Goal: Complete application form: Complete application form

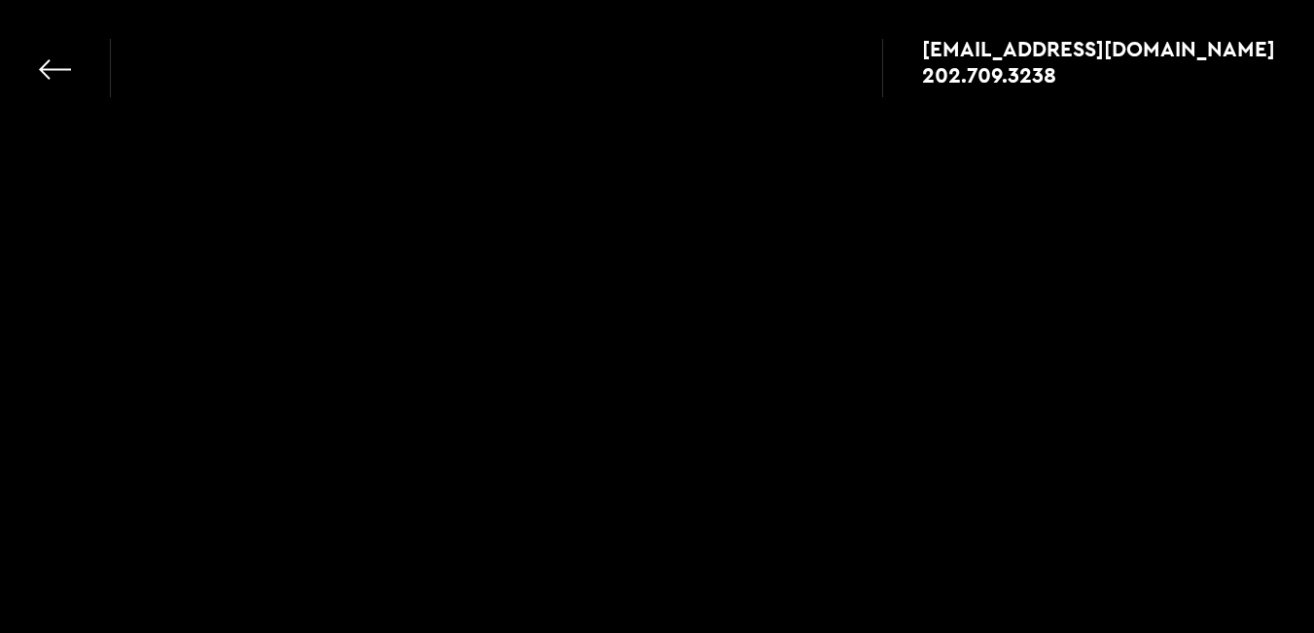
select select
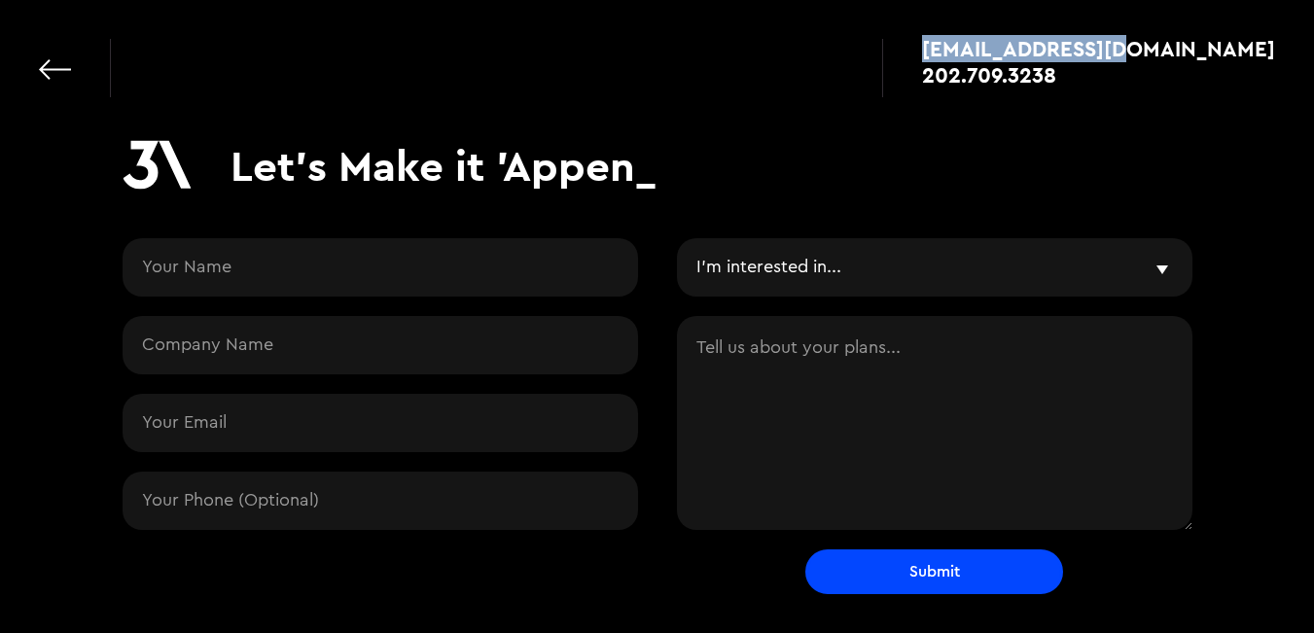
drag, startPoint x: 1054, startPoint y: 44, endPoint x: 1272, endPoint y: 45, distance: 217.9
click at [1272, 45] on div "[EMAIL_ADDRESS][DOMAIN_NAME] 202.709.3238" at bounding box center [1078, 68] width 393 height 58
copy div "[EMAIL_ADDRESS][DOMAIN_NAME]"
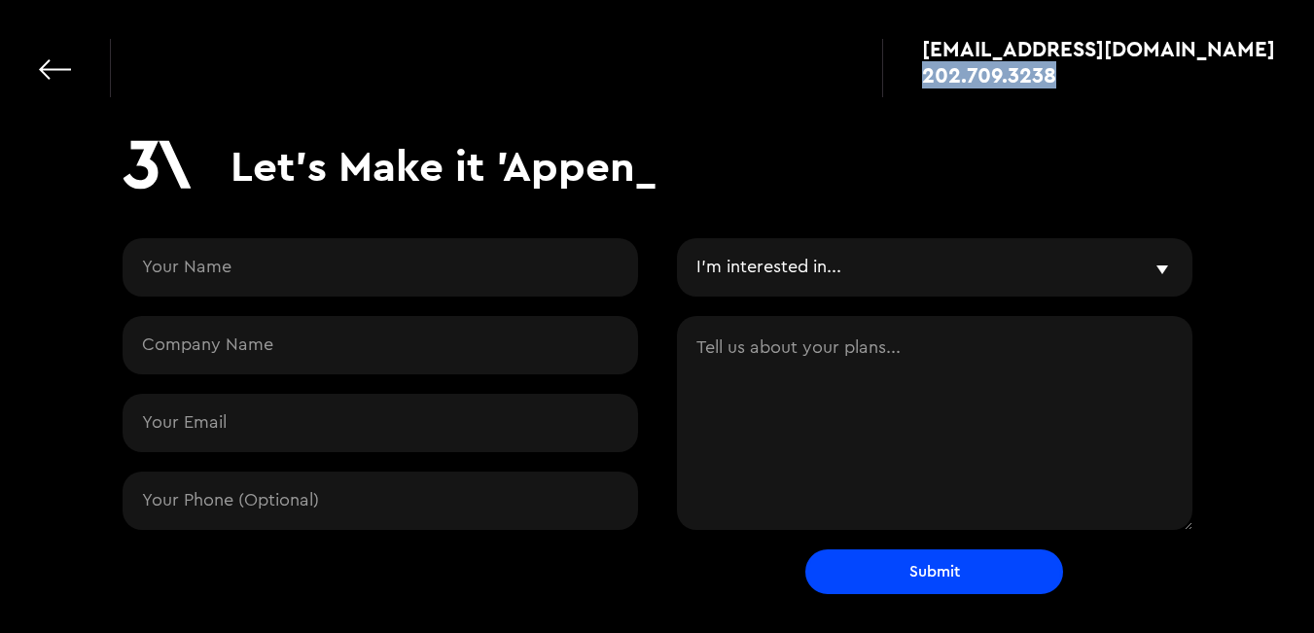
drag, startPoint x: 1226, startPoint y: 83, endPoint x: 1063, endPoint y: 73, distance: 162.7
click at [1063, 73] on div "[EMAIL_ADDRESS][DOMAIN_NAME] 202.709.3238" at bounding box center [1078, 68] width 393 height 58
copy div "202.709.3238"
click at [312, 279] on input "Contact Request" at bounding box center [381, 267] width 516 height 58
type input "[PERSON_NAME]"
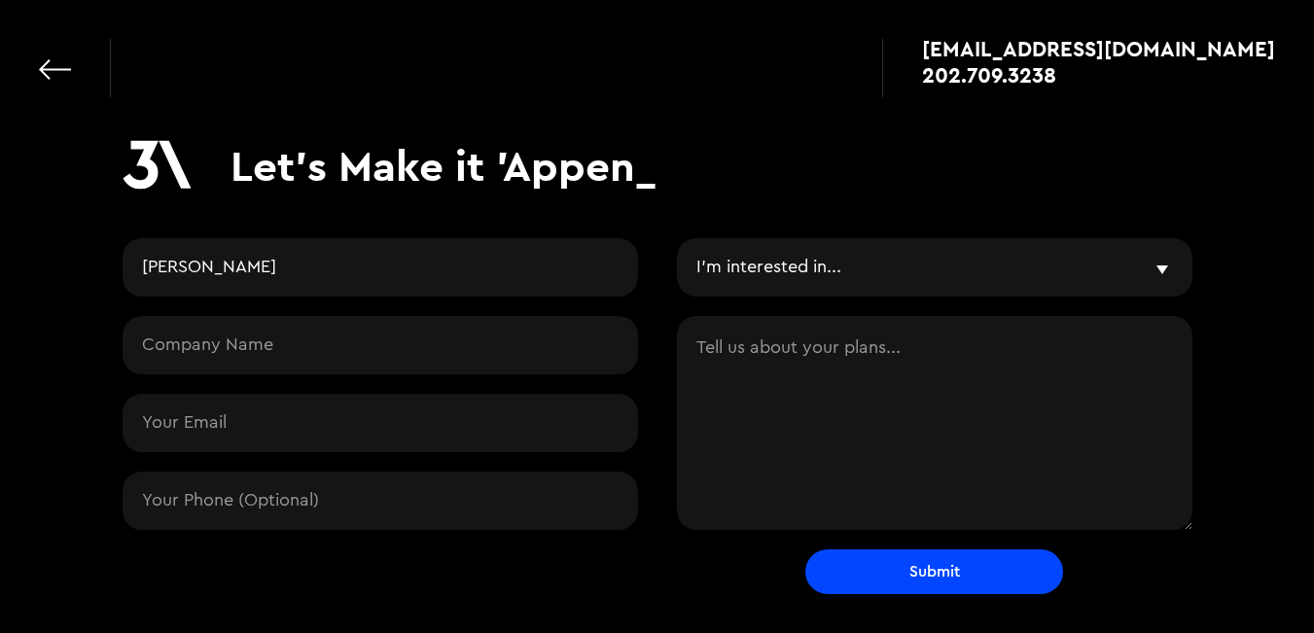
type input "sales2@hollywoodtradersllc.com"
type input "16034577761"
click at [270, 348] on input "Contact Request" at bounding box center [381, 345] width 516 height 58
click at [691, 87] on div "apps@3advance.com 202.709.3238" at bounding box center [657, 58] width 1314 height 117
click at [434, 256] on input "Carl Jay" at bounding box center [381, 267] width 516 height 58
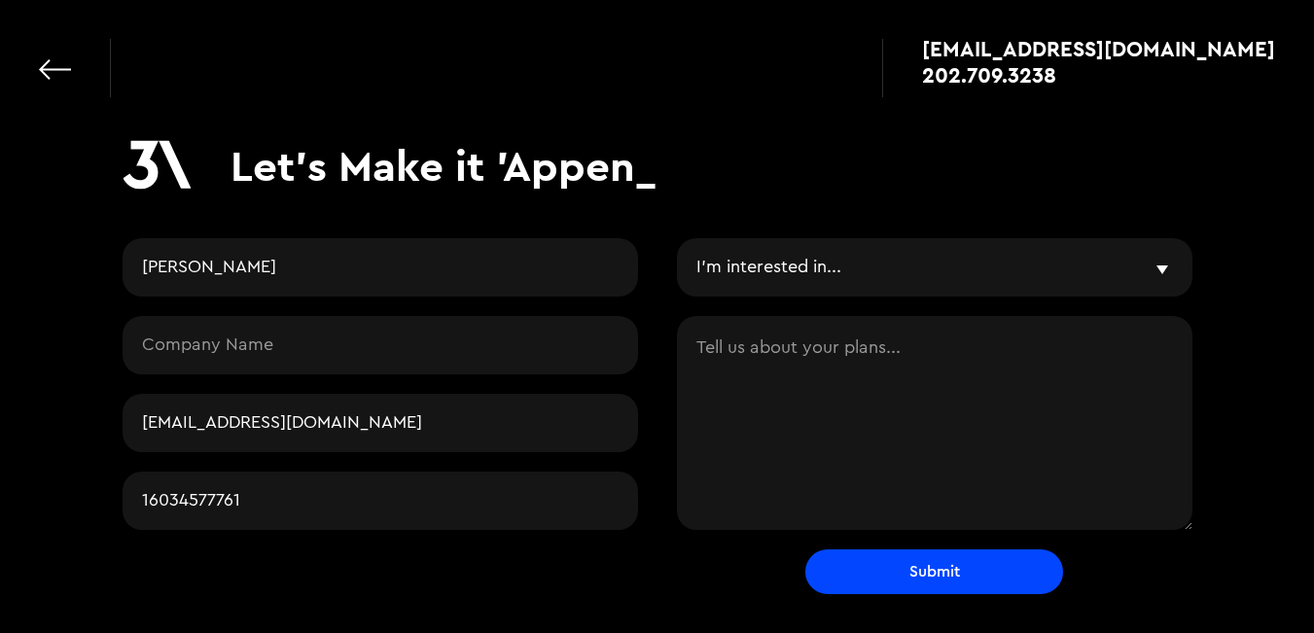
click at [416, 338] on input "Contact Request" at bounding box center [381, 345] width 516 height 58
paste input "– Hollywood Traders LLC"
click at [156, 346] on input "– Hollywood Traders LLC" at bounding box center [381, 345] width 516 height 58
type input "Hollywood Traders LLC"
click at [1158, 269] on div "I'm interested in... Vibe & Validate MVP Development Agile Partner LLMs and AI …" at bounding box center [935, 267] width 516 height 58
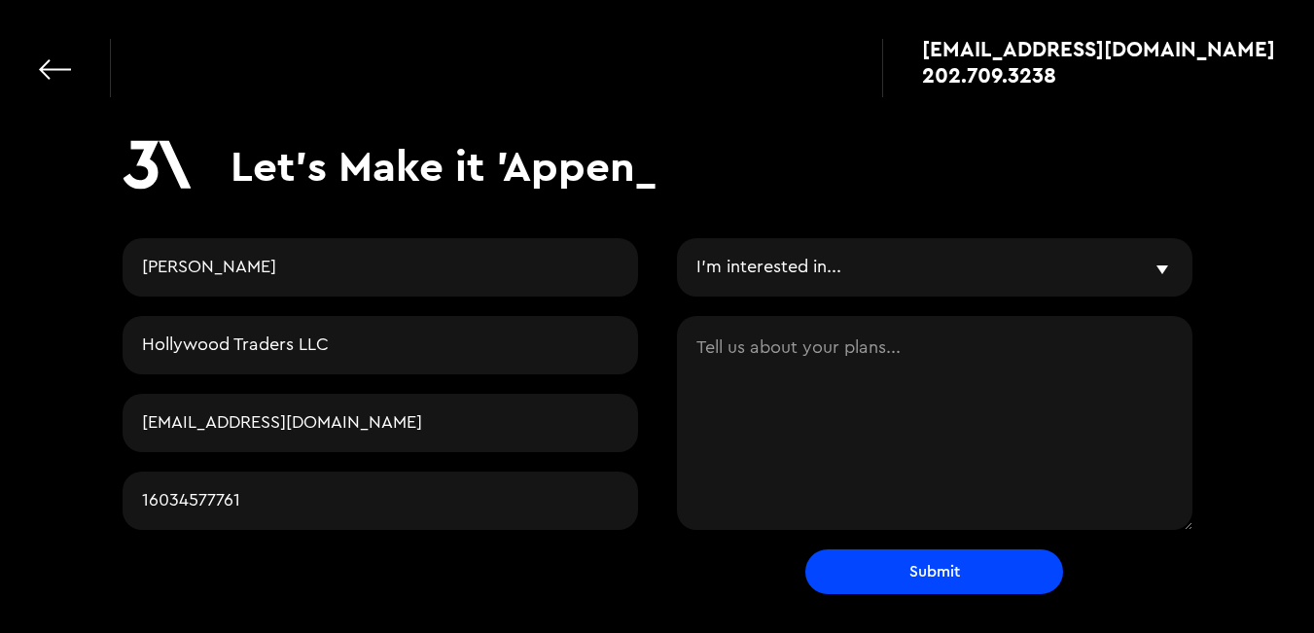
click at [1164, 259] on select "I'm interested in... Vibe & Validate MVP Development Agile Partner LLMs and AI …" at bounding box center [935, 267] width 516 height 58
select select "mvp"
click at [677, 238] on select "I'm interested in... Vibe & Validate MVP Development Agile Partner LLMs and AI …" at bounding box center [935, 267] width 516 height 58
click at [849, 433] on textarea "Contact Request" at bounding box center [935, 423] width 516 height 214
click at [730, 373] on textarea "Contact Request" at bounding box center [935, 423] width 516 height 214
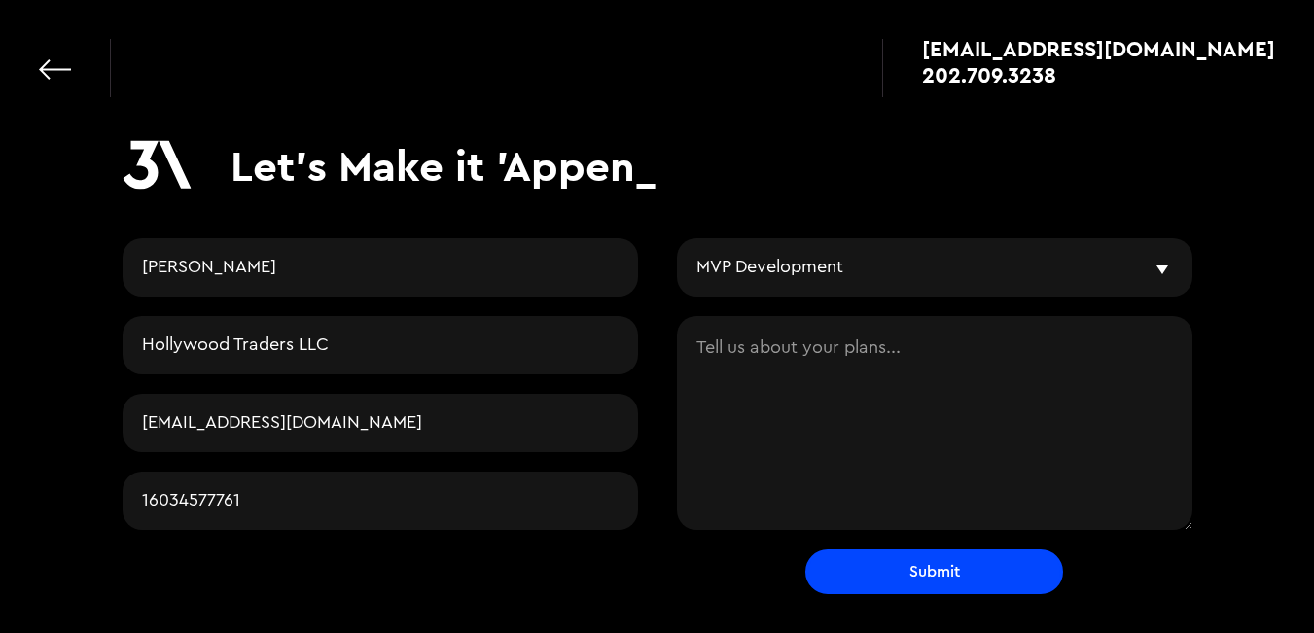
paste textarea "Subject: IT Hardware & Solutions – Hollywood Traders LLC I’m Carl Jay, Sales Ma…"
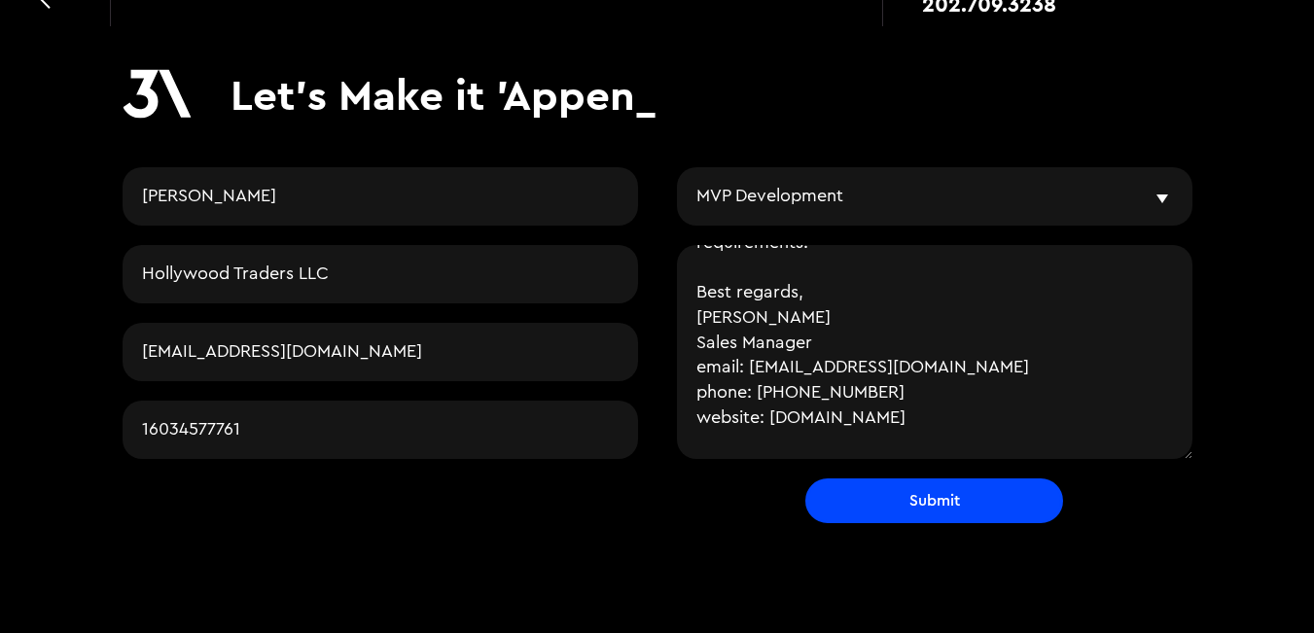
scroll to position [96, 0]
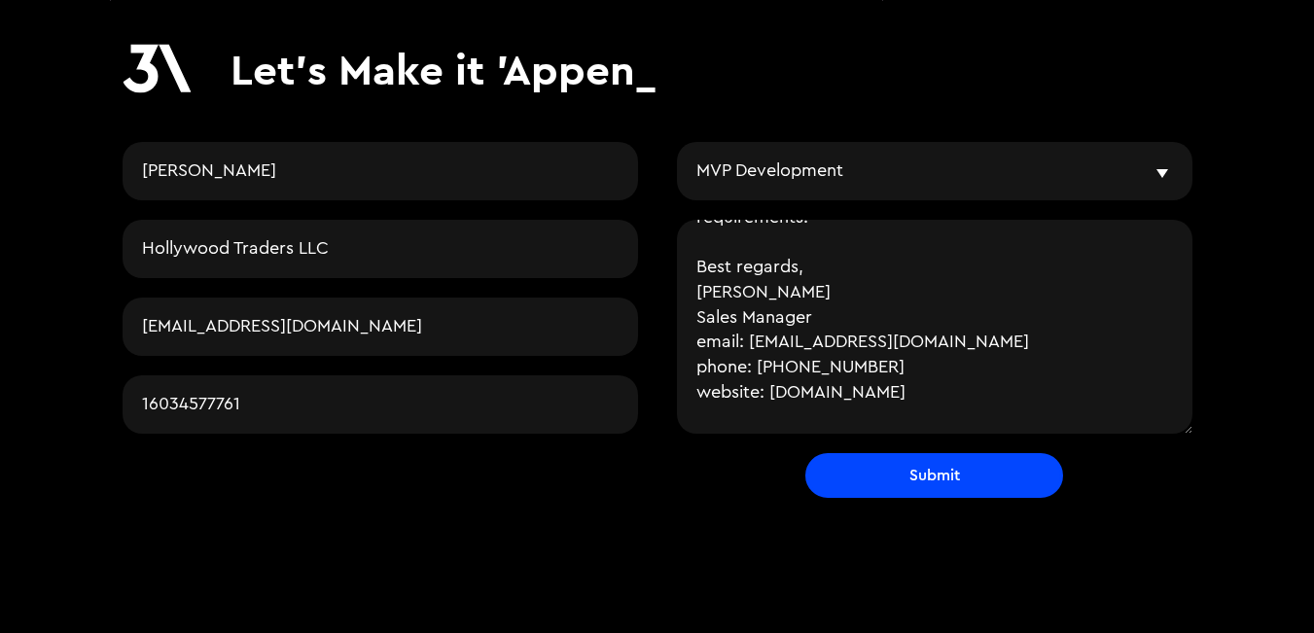
type textarea "Subject: IT Hardware & Solutions – Hollywood Traders LLC I’m Carl Jay, Sales Ma…"
click at [945, 471] on input "Submit" at bounding box center [934, 475] width 258 height 45
type input "Please wait..."
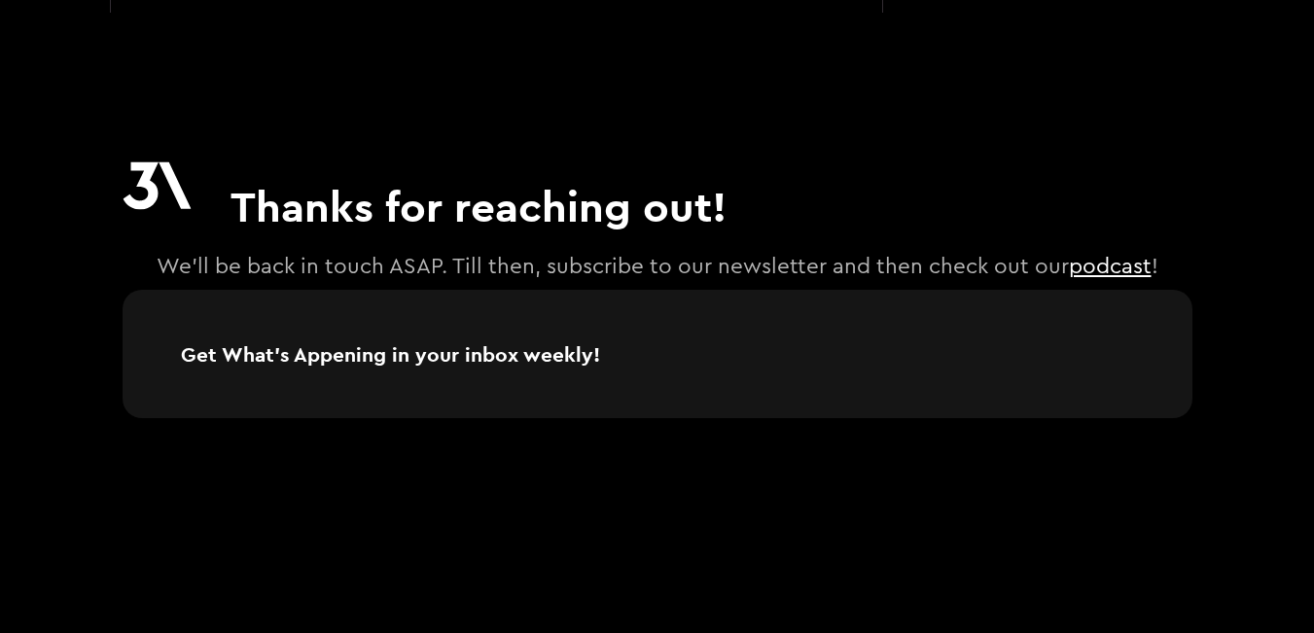
scroll to position [96, 0]
